Goal: Use online tool/utility: Utilize a website feature to perform a specific function

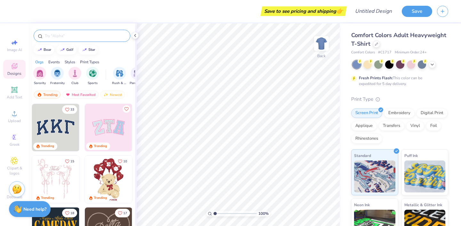
click at [94, 33] on input "text" at bounding box center [85, 36] width 82 height 6
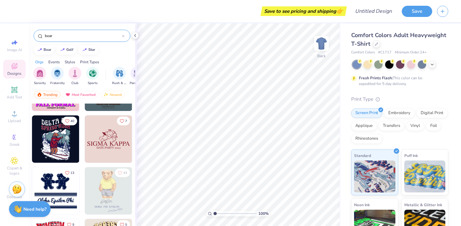
scroll to position [4451, 0]
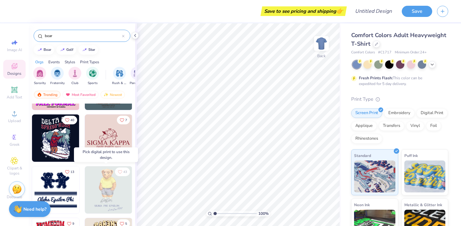
type input "bear"
click at [109, 195] on img at bounding box center [108, 190] width 47 height 47
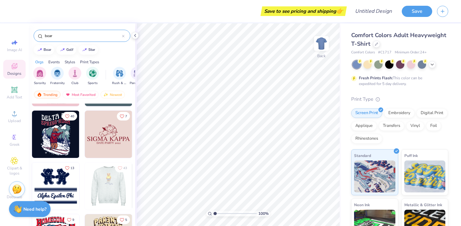
scroll to position [4455, 0]
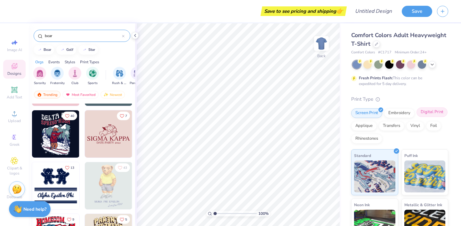
click at [417, 117] on div "Digital Print" at bounding box center [432, 113] width 31 height 10
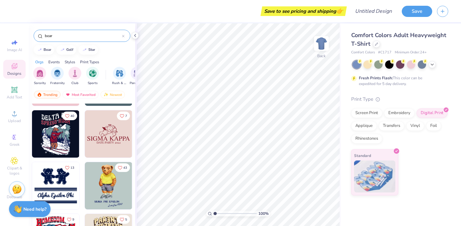
click at [118, 192] on img at bounding box center [108, 185] width 47 height 47
type input "8.95"
type input "13.38"
